Goal: Task Accomplishment & Management: Complete application form

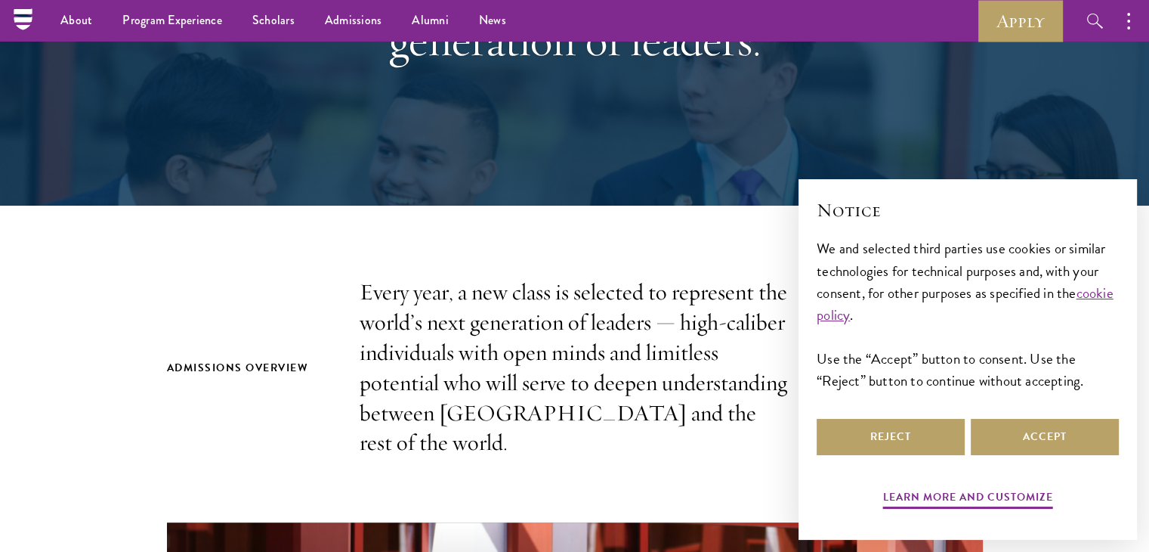
scroll to position [263, 0]
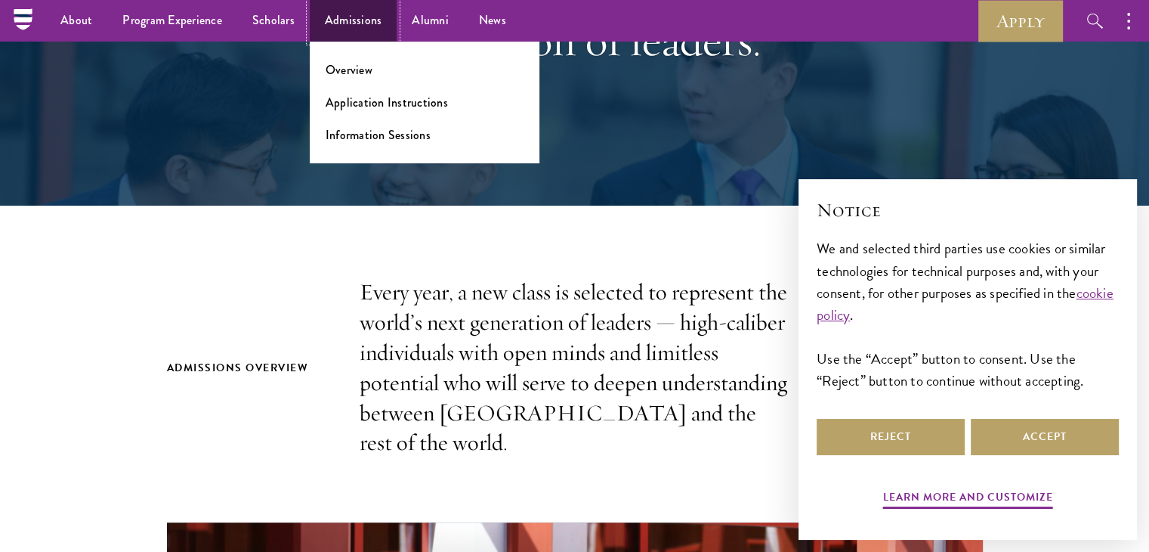
click at [360, 33] on link "Admissions" at bounding box center [354, 21] width 88 height 42
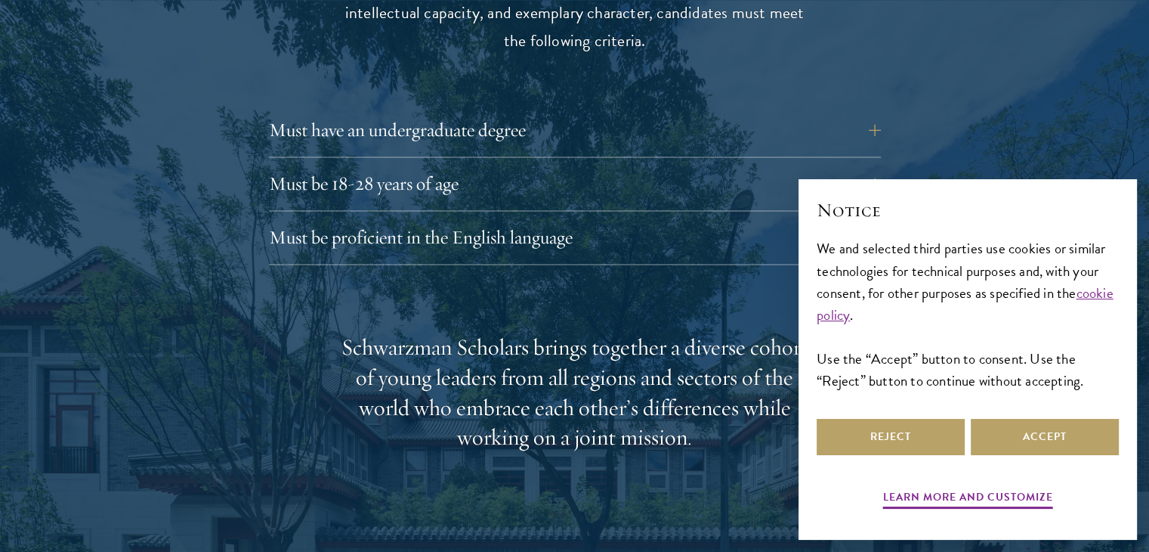
scroll to position [2133, 0]
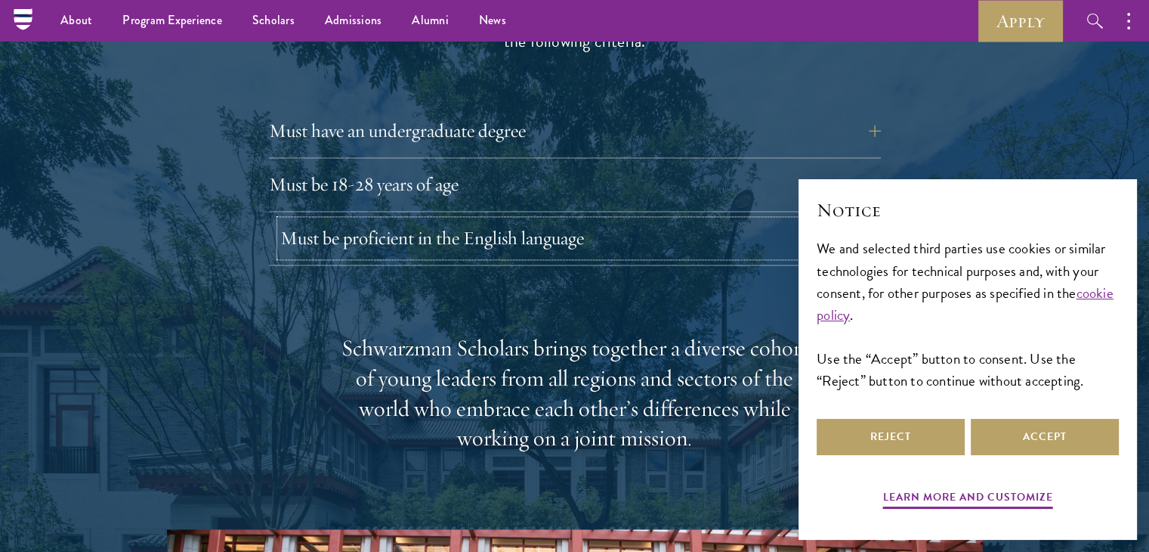
click at [422, 220] on button "Must be proficient in the English language" at bounding box center [586, 238] width 612 height 36
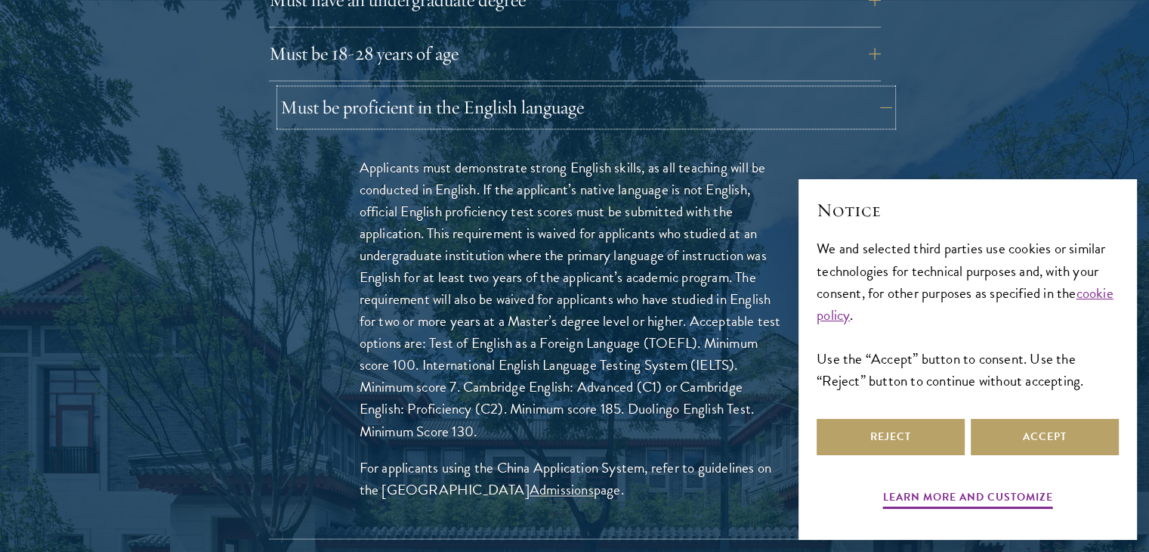
scroll to position [2264, 0]
drag, startPoint x: 355, startPoint y: 323, endPoint x: 390, endPoint y: 329, distance: 35.3
click at [390, 329] on div "Applicants must demonstrate strong English skills, as all teaching will be cond…" at bounding box center [574, 336] width 521 height 404
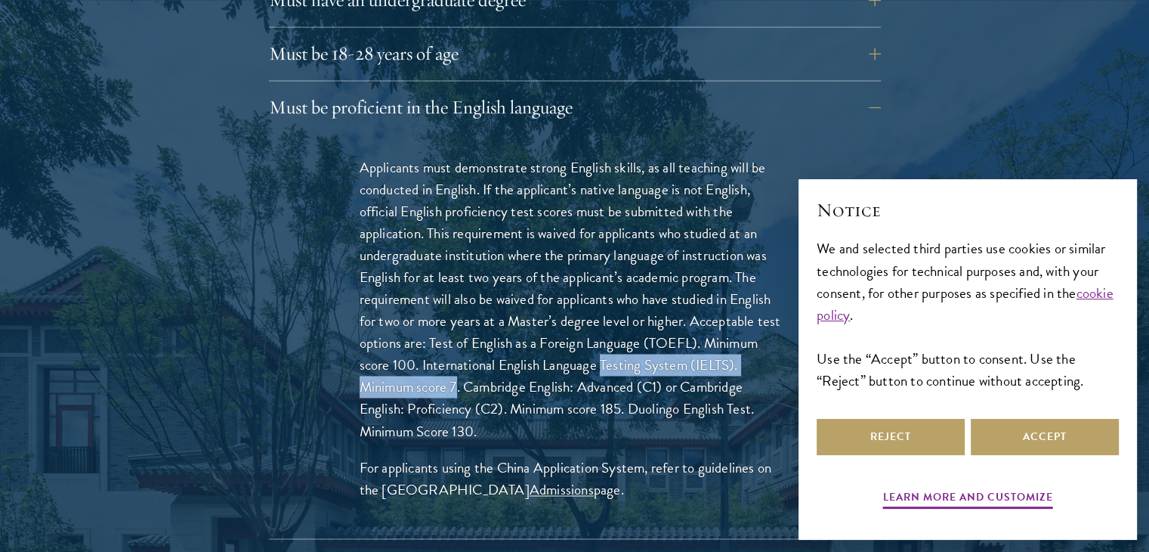
drag, startPoint x: 604, startPoint y: 334, endPoint x: 456, endPoint y: 361, distance: 149.8
click at [456, 361] on p "Applicants must demonstrate strong English skills, as all teaching will be cond…" at bounding box center [575, 299] width 431 height 286
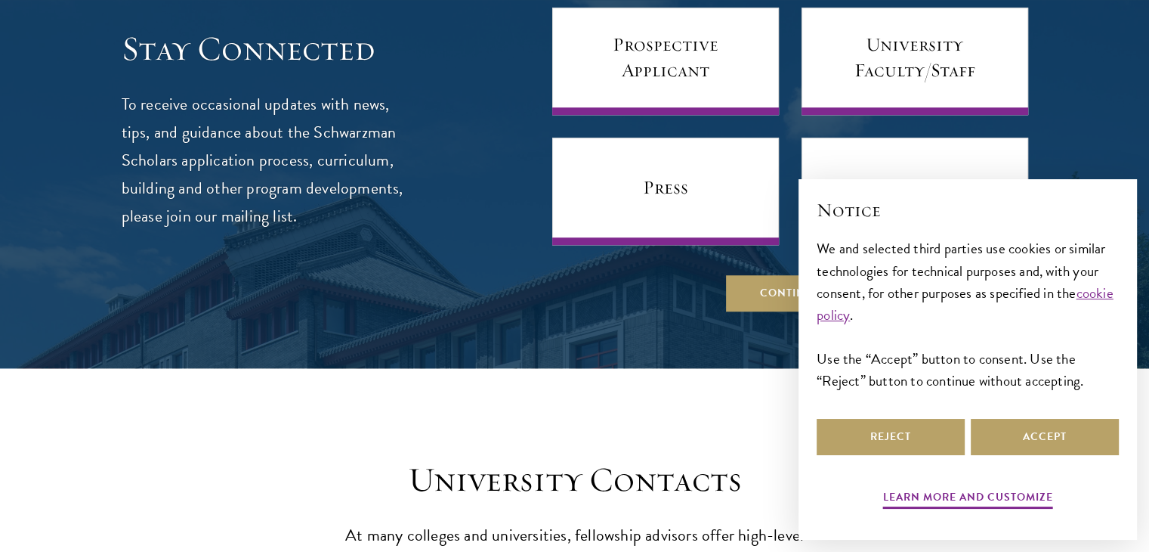
scroll to position [6927, 0]
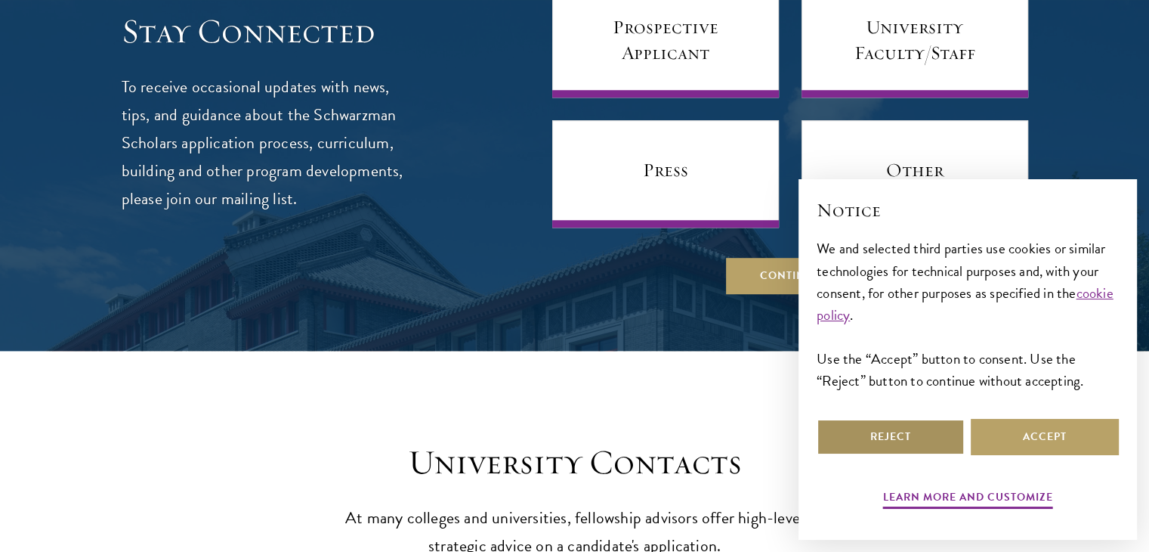
click at [924, 438] on button "Reject" at bounding box center [891, 437] width 148 height 36
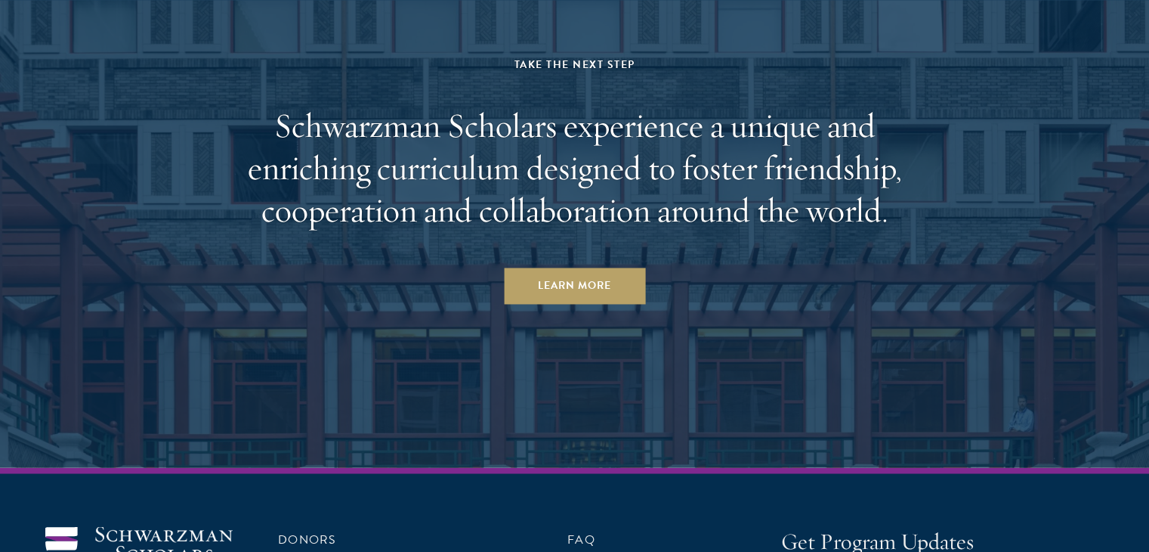
scroll to position [8341, 0]
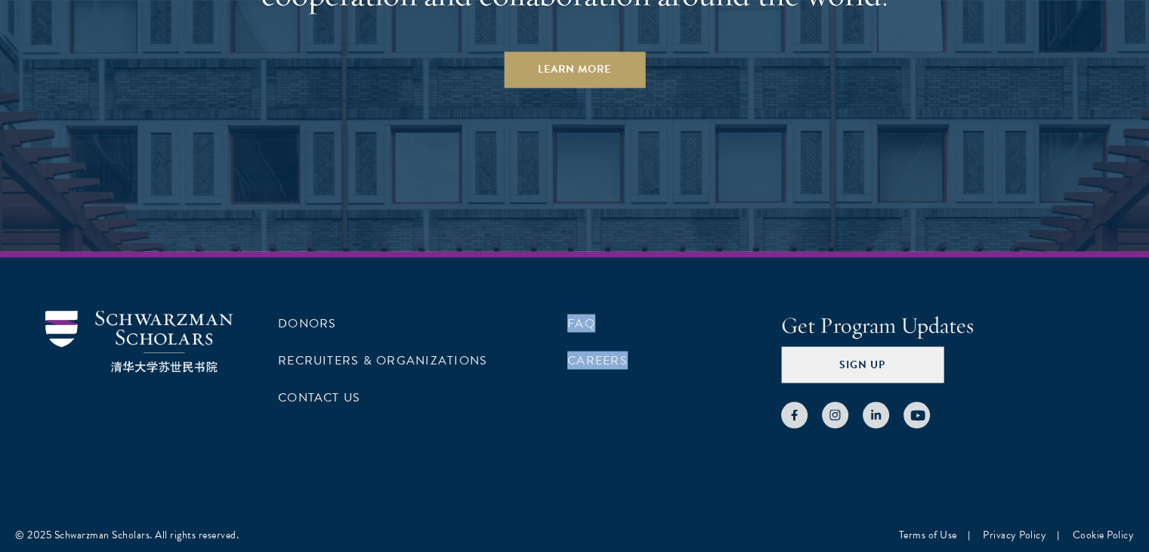
drag, startPoint x: 707, startPoint y: 349, endPoint x: 522, endPoint y: 419, distance: 197.8
click at [522, 419] on div "Donors Recruiters & Organizations Contact Us FAQ Careers" at bounding box center [507, 369] width 458 height 118
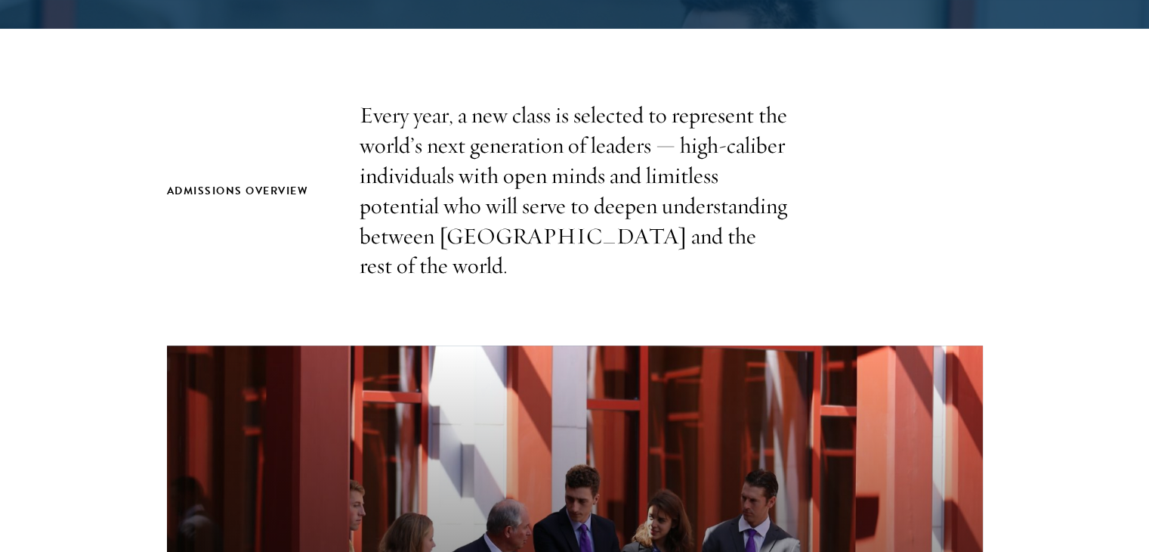
scroll to position [471, 0]
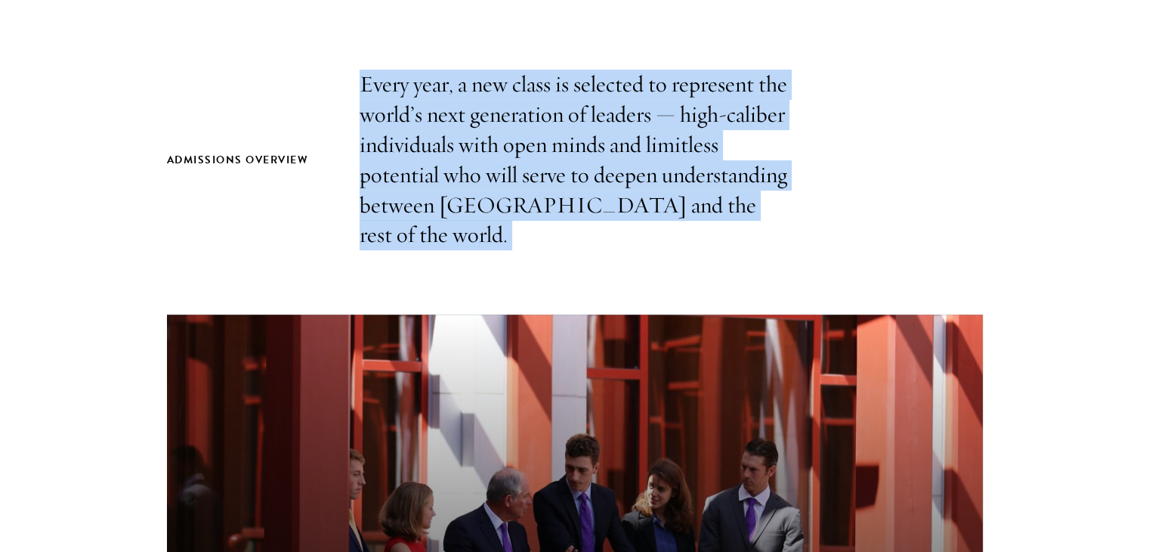
drag, startPoint x: 358, startPoint y: 64, endPoint x: 674, endPoint y: 227, distance: 355.6
click at [674, 227] on section "Admissions Overview Every year, a new class is selected to represent the world’…" at bounding box center [574, 516] width 1149 height 892
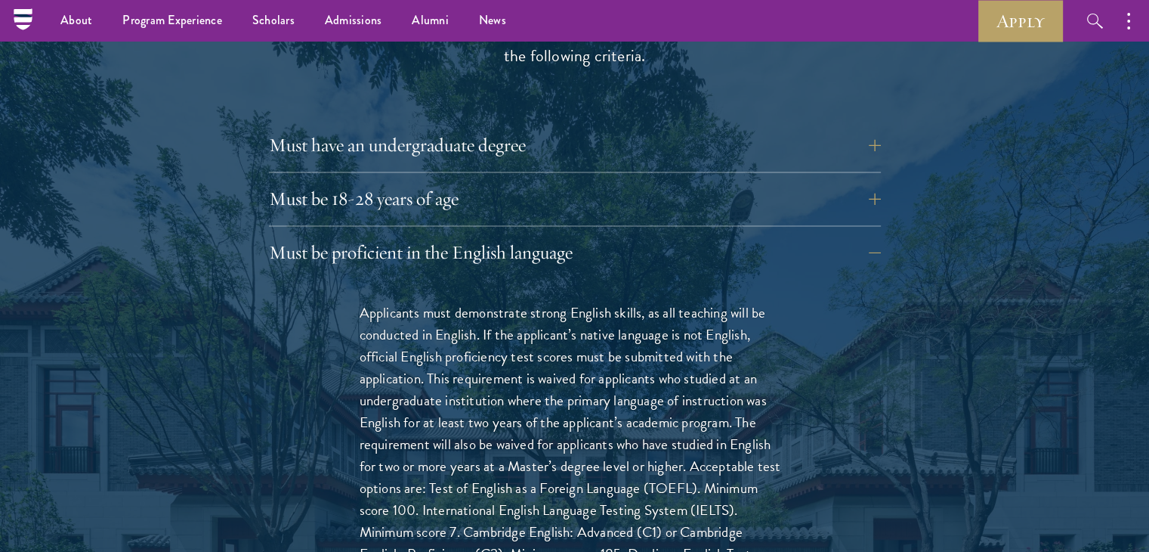
scroll to position [2117, 0]
click at [877, 236] on button "Must be proficient in the English language" at bounding box center [586, 254] width 612 height 36
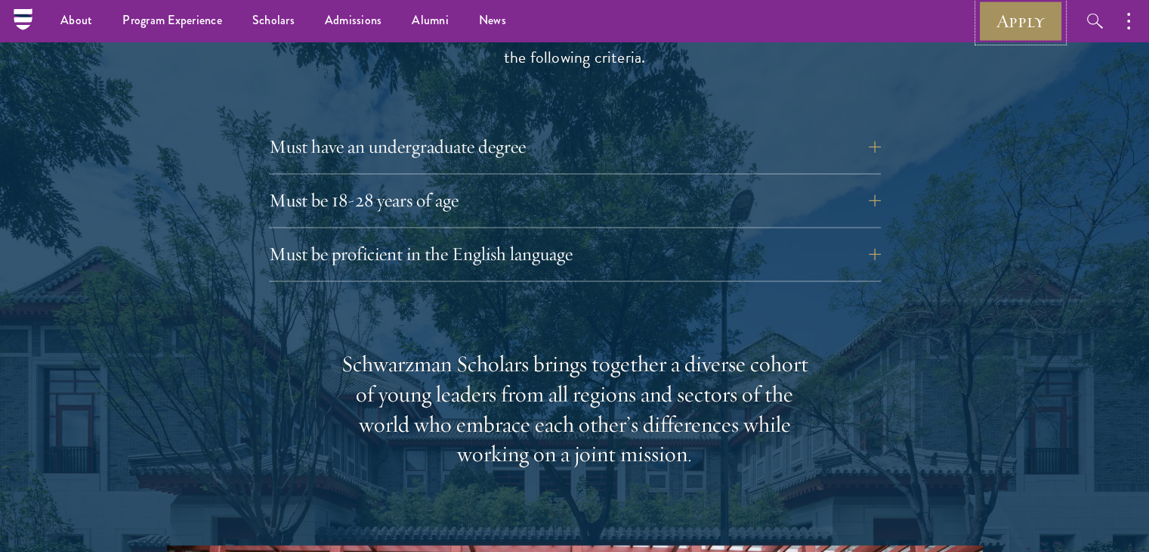
click at [1022, 22] on link "Apply" at bounding box center [1021, 21] width 85 height 42
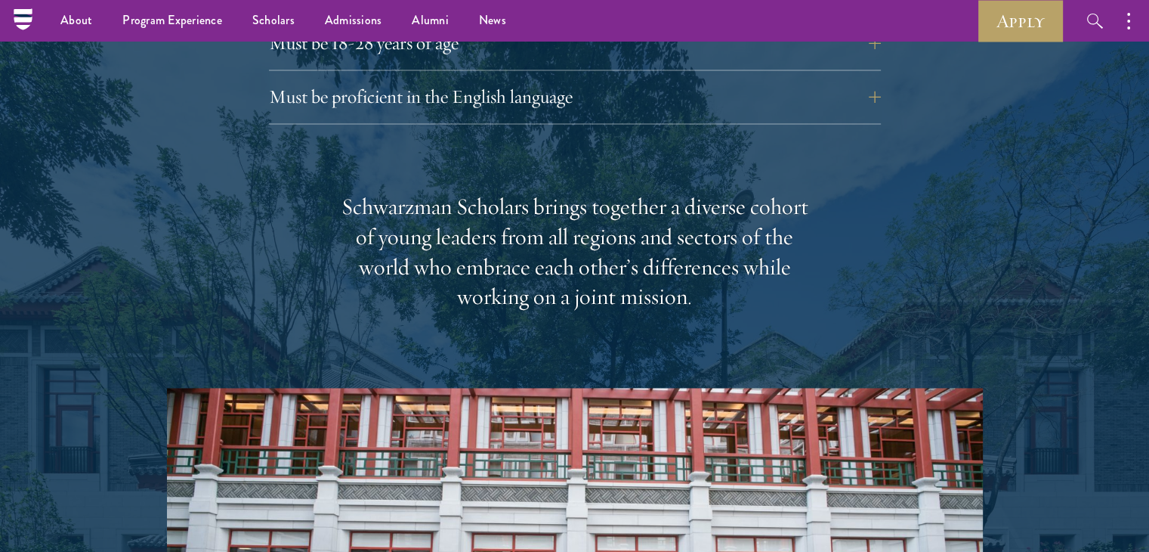
scroll to position [2273, 0]
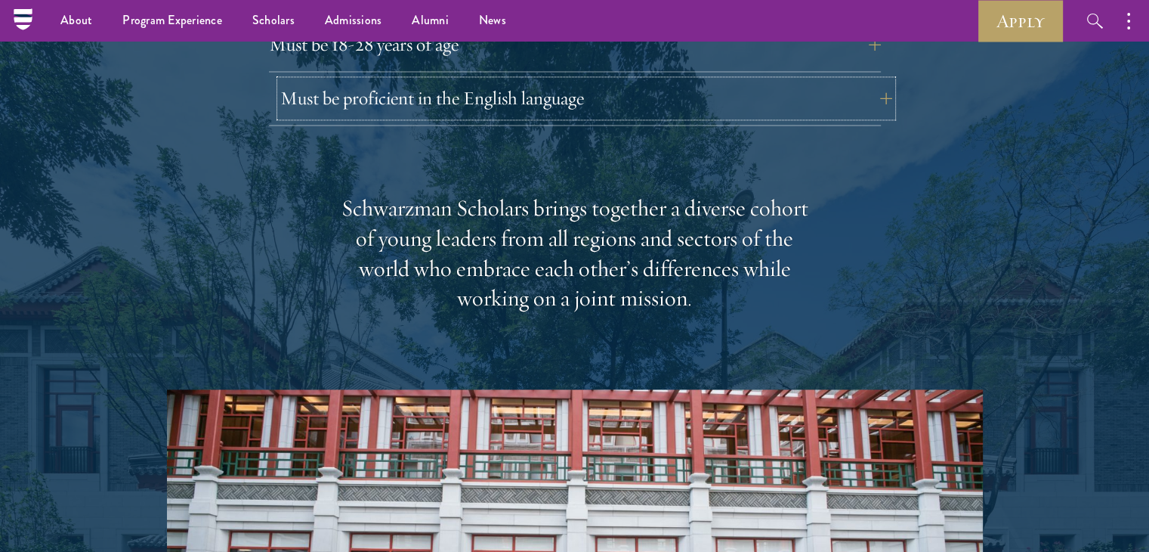
click at [535, 80] on button "Must be proficient in the English language" at bounding box center [586, 98] width 612 height 36
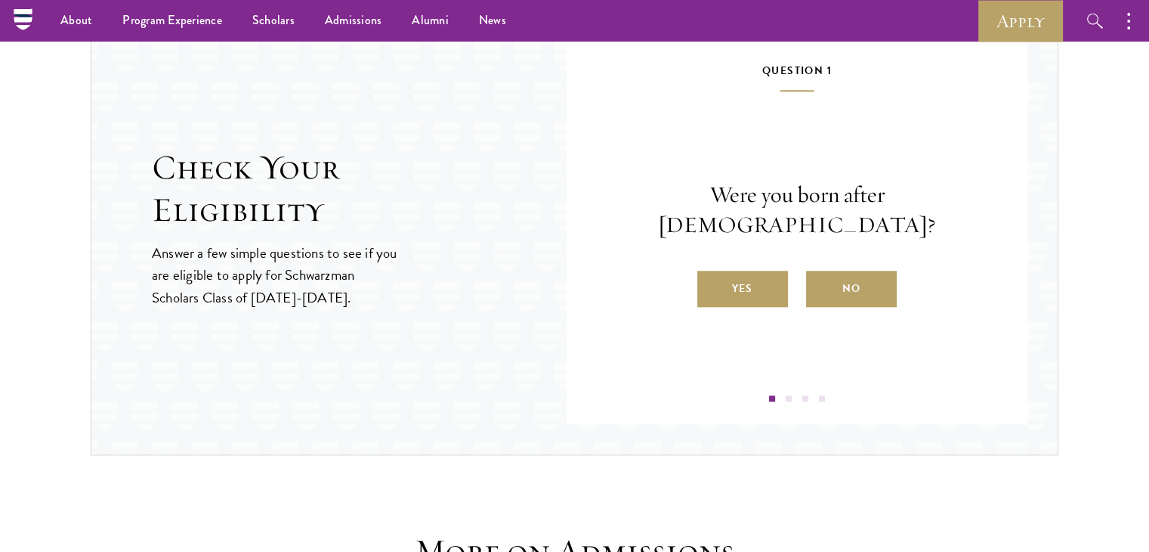
scroll to position [1597, 0]
click at [754, 280] on label "Yes" at bounding box center [742, 289] width 91 height 36
click at [711, 280] on input "Yes" at bounding box center [704, 280] width 14 height 14
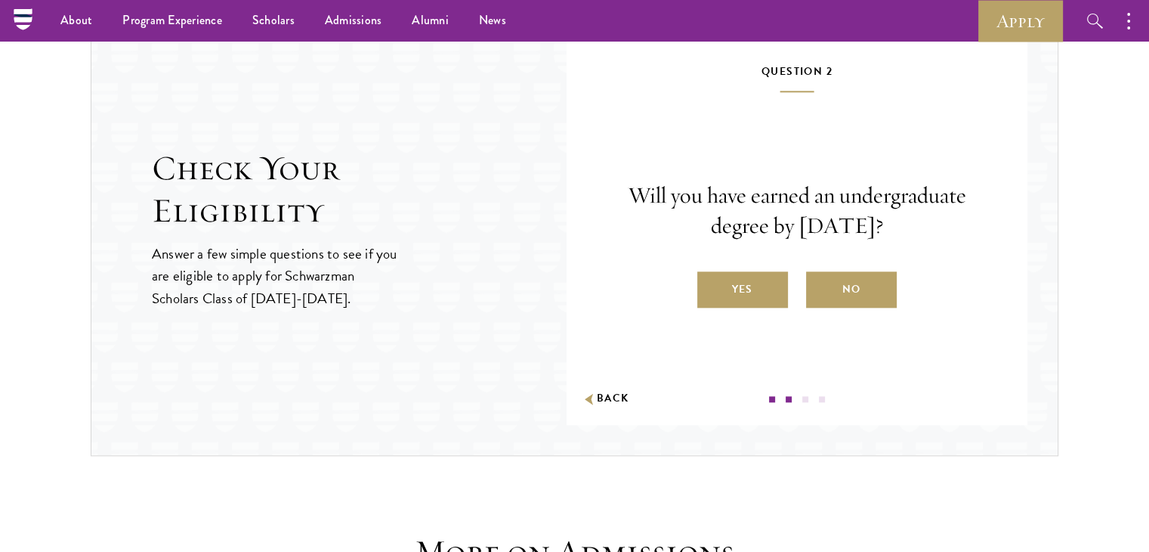
drag, startPoint x: 778, startPoint y: 230, endPoint x: 897, endPoint y: 234, distance: 118.7
click at [897, 234] on p "Will you have earned an undergraduate degree by August 1, 2026?" at bounding box center [797, 211] width 370 height 60
drag, startPoint x: 897, startPoint y: 234, endPoint x: 836, endPoint y: 226, distance: 61.7
click at [836, 226] on p "Will you have earned an undergraduate degree by August 1, 2026?" at bounding box center [797, 211] width 370 height 60
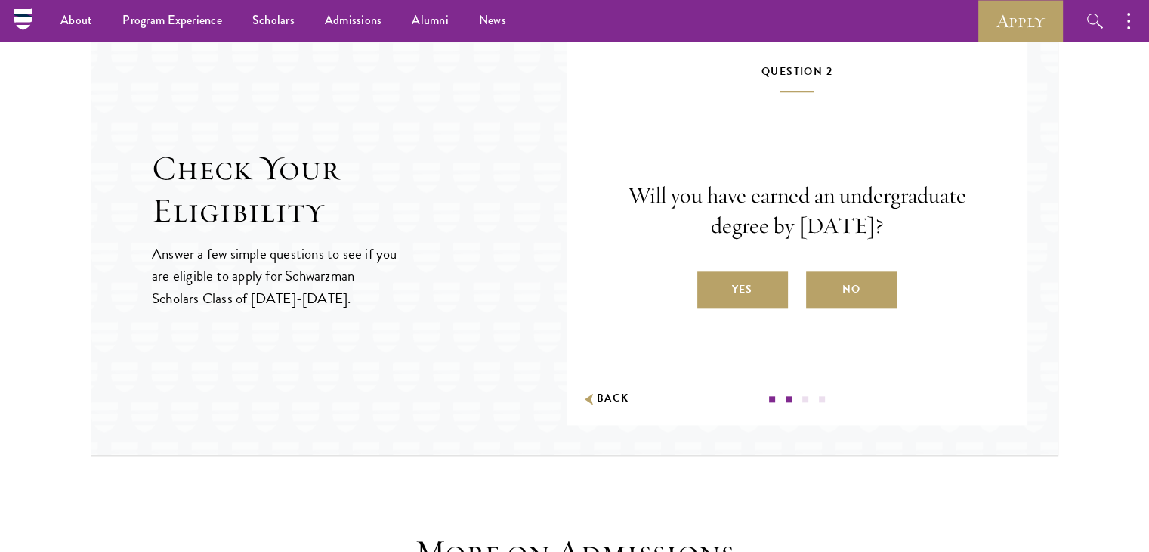
click at [836, 226] on p "Will you have earned an undergraduate degree by August 1, 2026?" at bounding box center [797, 211] width 370 height 60
click at [720, 274] on label "Yes" at bounding box center [742, 289] width 91 height 36
click at [711, 274] on input "Yes" at bounding box center [704, 280] width 14 height 14
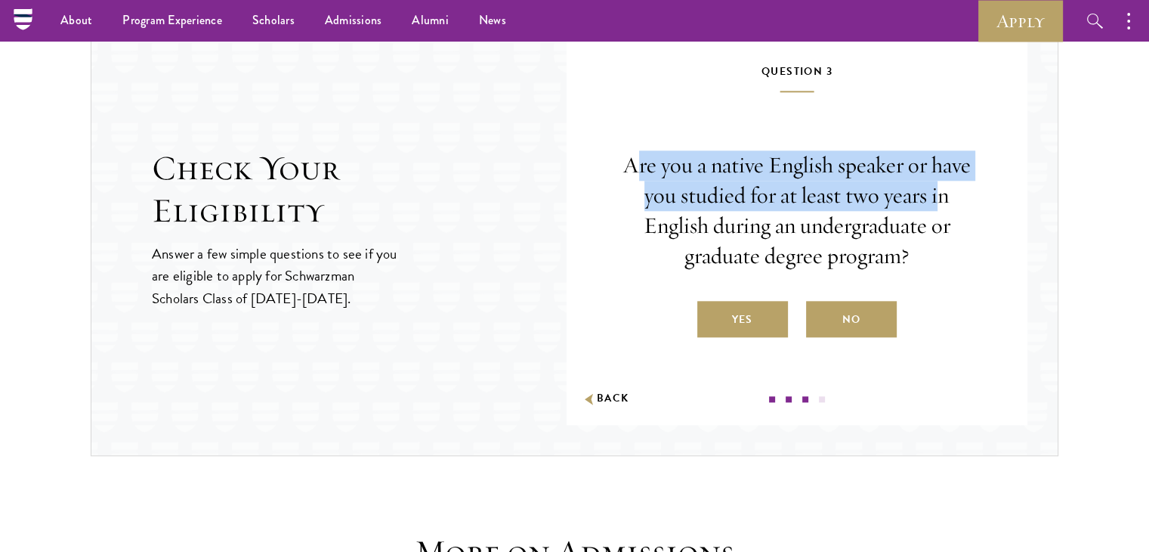
drag, startPoint x: 633, startPoint y: 159, endPoint x: 940, endPoint y: 196, distance: 309.1
click at [940, 196] on p "Are you a native English speaker or have you studied for at least two years in …" at bounding box center [797, 210] width 370 height 121
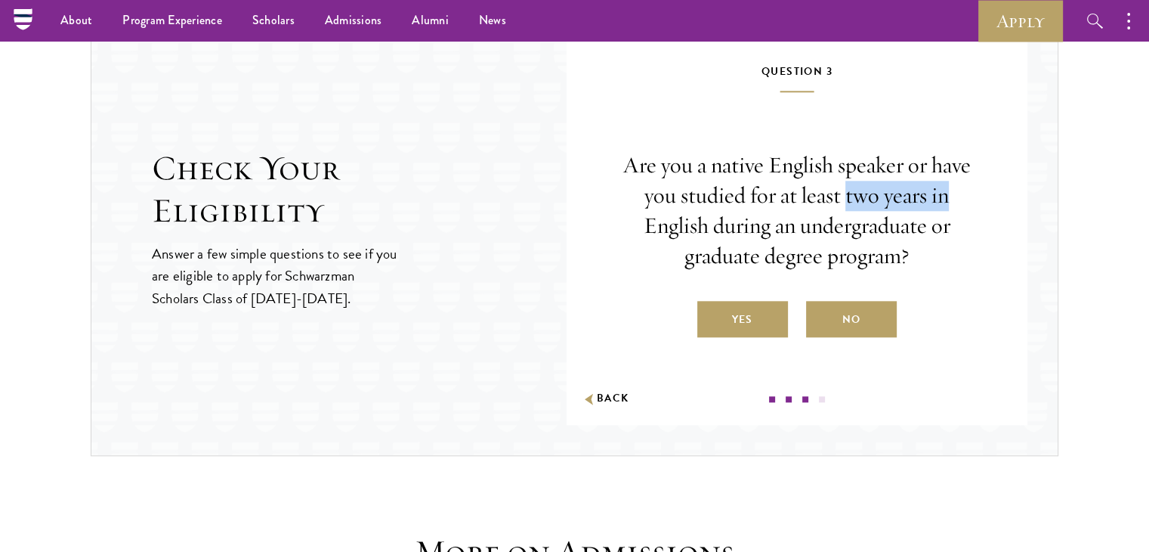
drag, startPoint x: 940, startPoint y: 196, endPoint x: 851, endPoint y: 206, distance: 89.7
click at [851, 206] on p "Are you a native English speaker or have you studied for at least two years in …" at bounding box center [797, 210] width 370 height 121
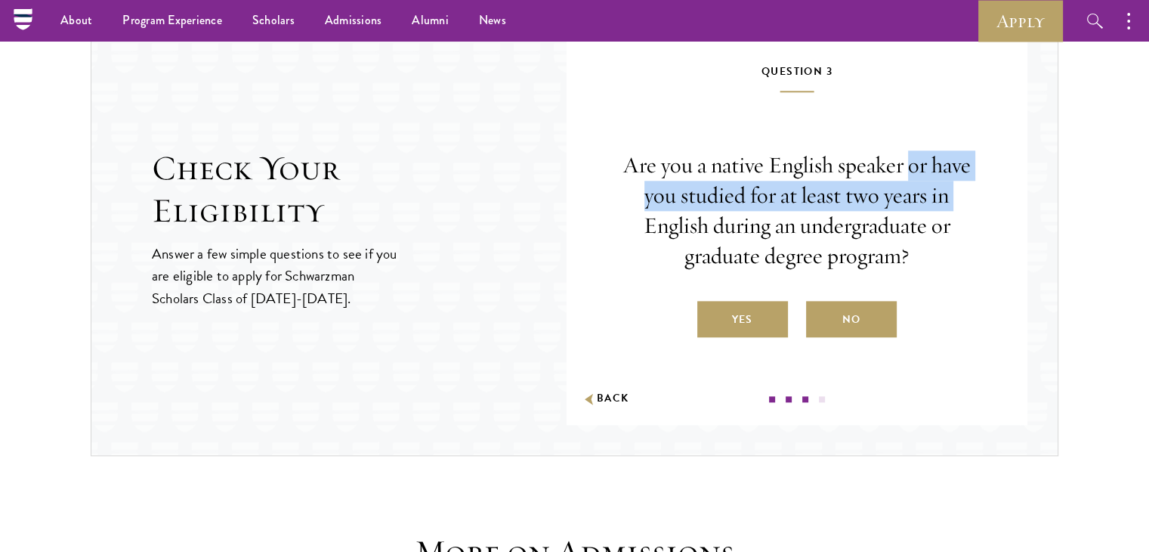
drag, startPoint x: 640, startPoint y: 218, endPoint x: 908, endPoint y: 155, distance: 275.7
click at [908, 155] on p "Are you a native English speaker or have you studied for at least two years in …" at bounding box center [797, 210] width 370 height 121
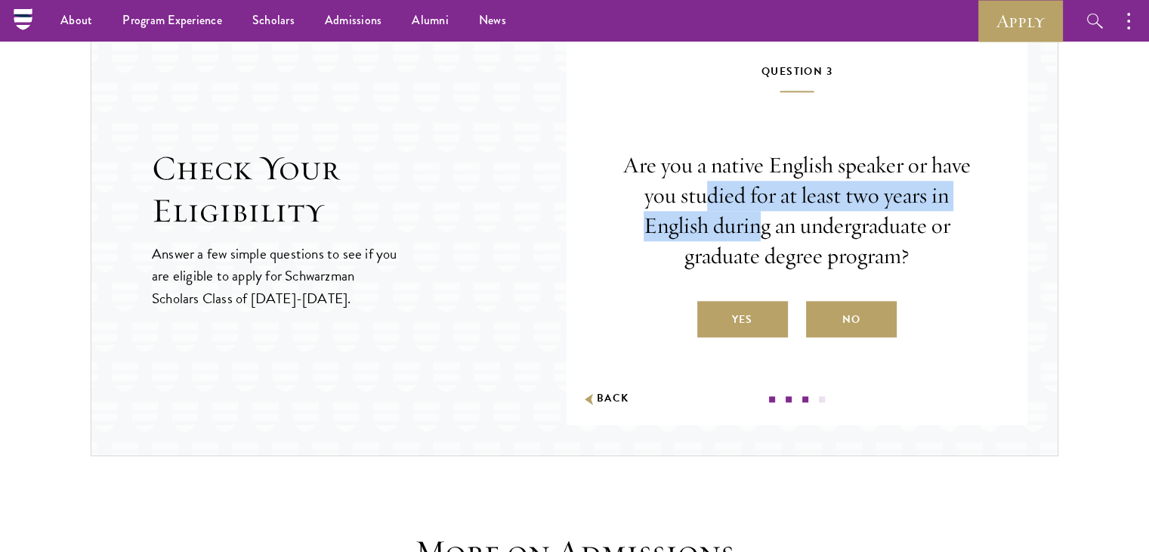
drag, startPoint x: 702, startPoint y: 184, endPoint x: 759, endPoint y: 228, distance: 72.1
click at [759, 228] on p "Are you a native English speaker or have you studied for at least two years in …" at bounding box center [797, 210] width 370 height 121
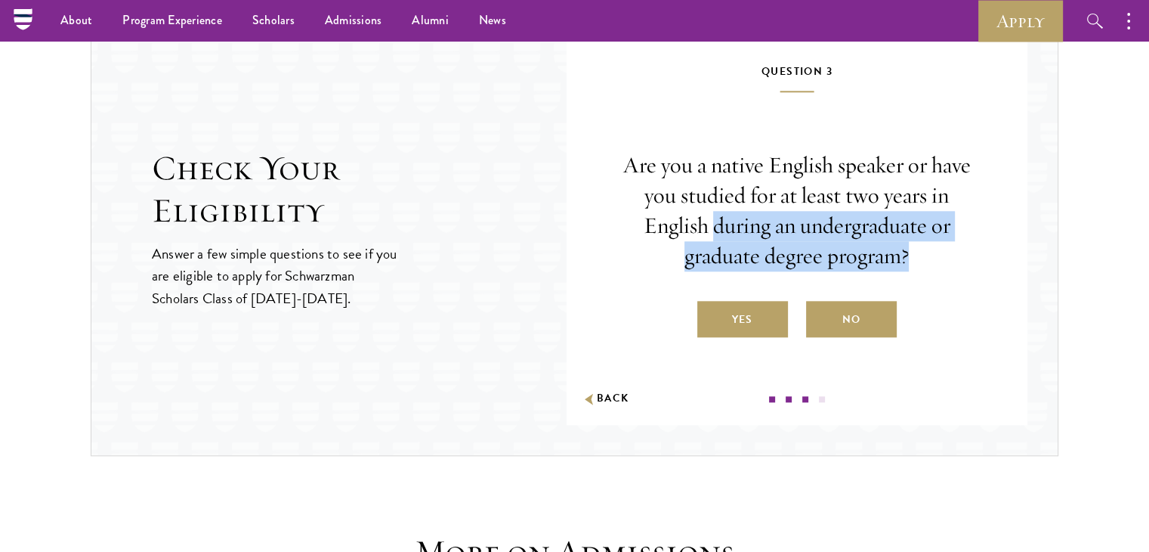
drag, startPoint x: 759, startPoint y: 228, endPoint x: 932, endPoint y: 249, distance: 174.3
click at [932, 249] on p "Are you a native English speaker or have you studied for at least two years in …" at bounding box center [797, 210] width 370 height 121
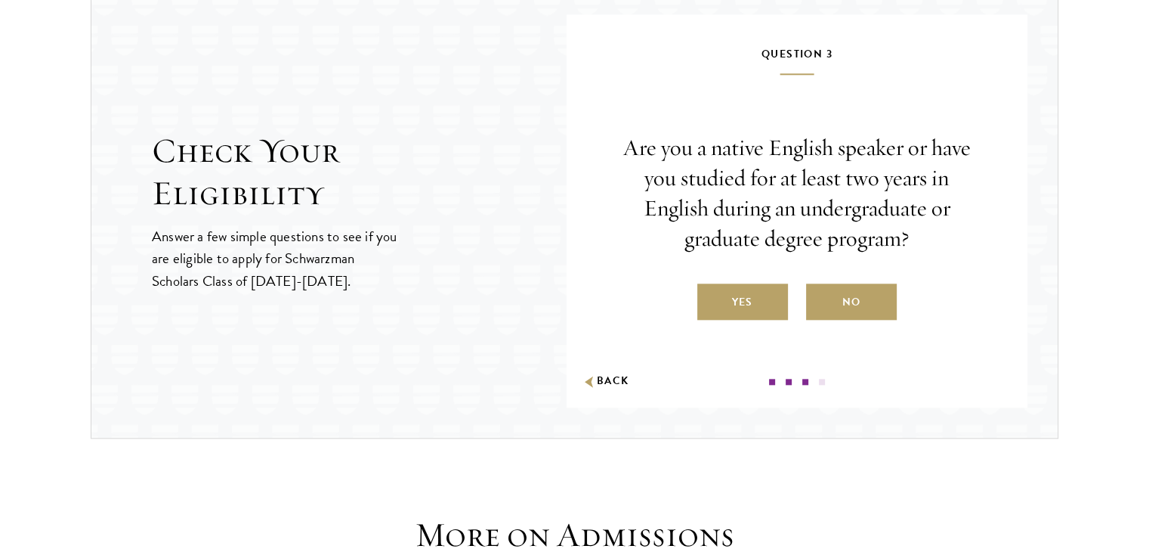
scroll to position [1615, 0]
click at [768, 288] on label "Yes" at bounding box center [742, 301] width 91 height 36
click at [711, 288] on input "Yes" at bounding box center [704, 292] width 14 height 14
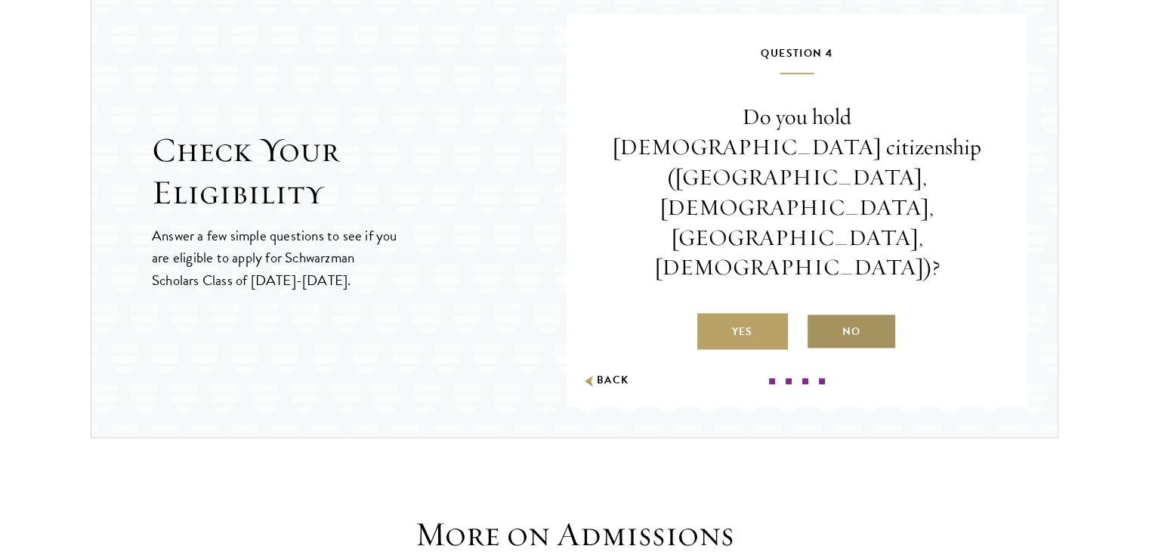
click at [865, 313] on label "No" at bounding box center [851, 331] width 91 height 36
click at [820, 315] on input "No" at bounding box center [813, 322] width 14 height 14
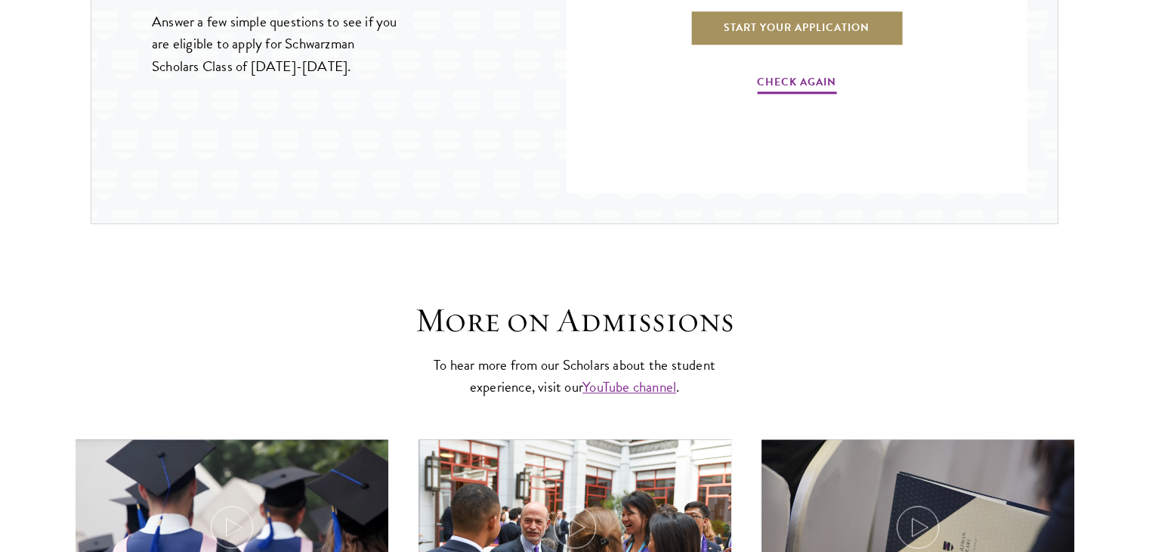
scroll to position [1836, 0]
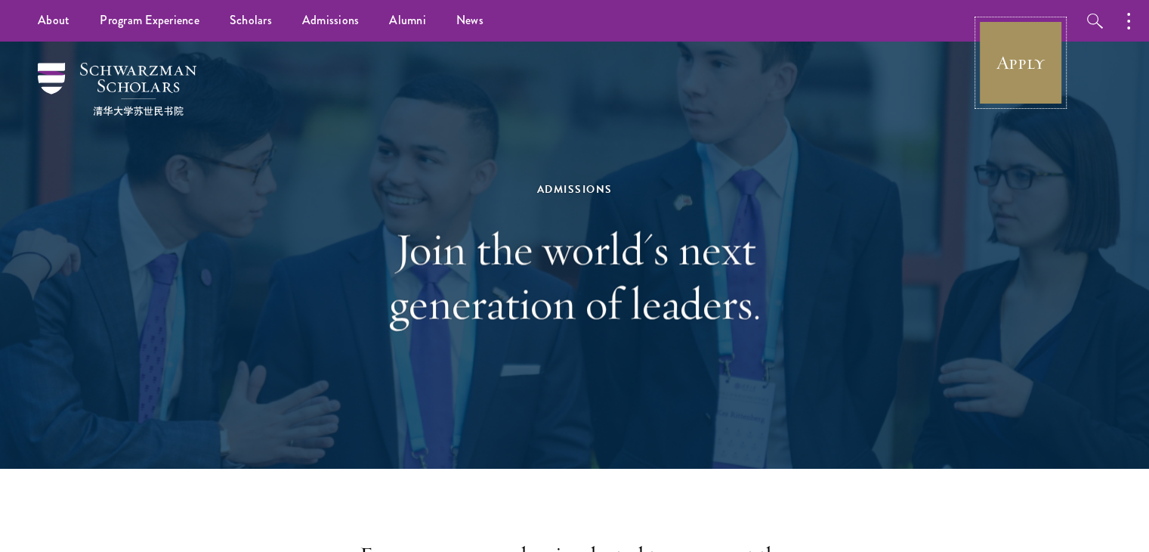
click at [994, 85] on link "Apply" at bounding box center [1021, 62] width 85 height 85
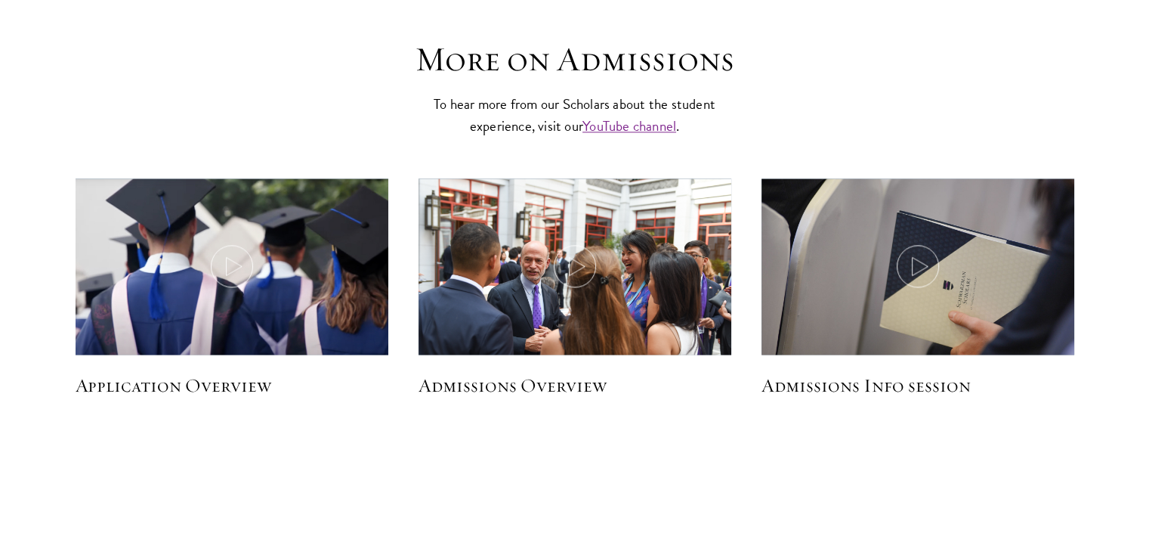
scroll to position [2093, 0]
